Goal: Transaction & Acquisition: Purchase product/service

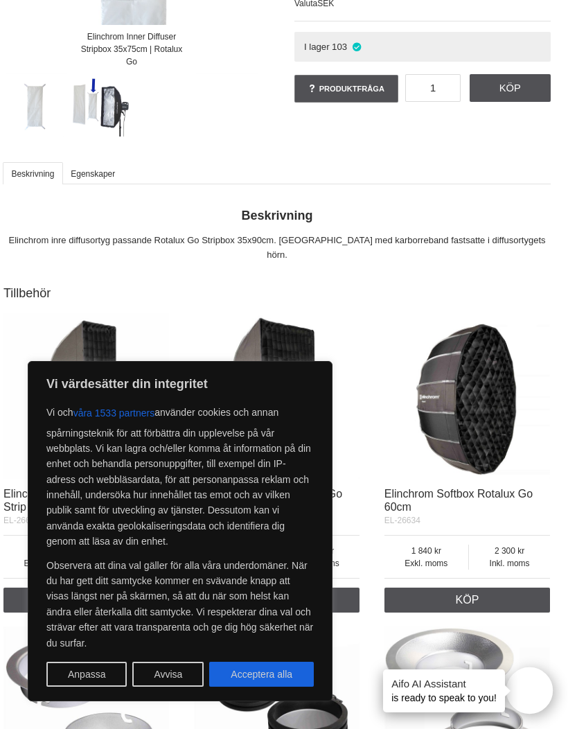
scroll to position [350, 7]
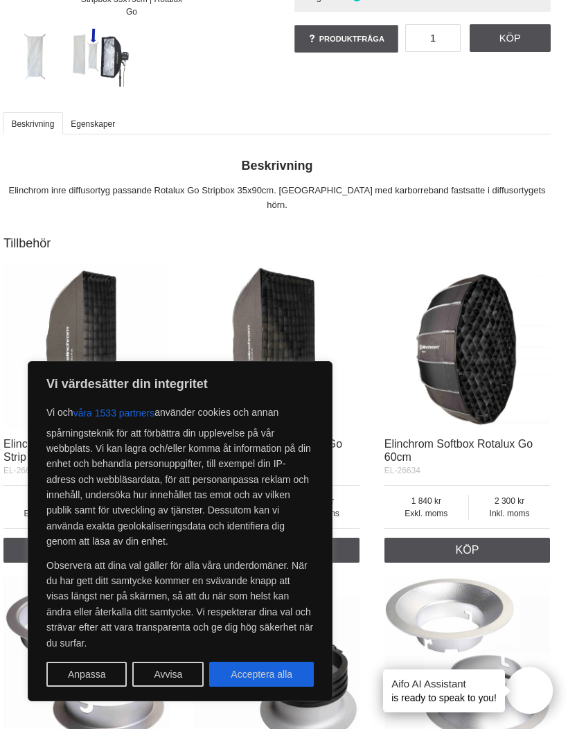
click at [550, 714] on button "Open twise" at bounding box center [529, 690] width 46 height 46
